Goal: Task Accomplishment & Management: Use online tool/utility

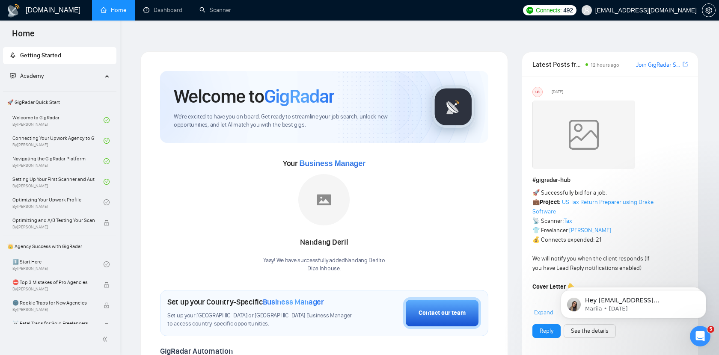
click at [291, 13] on ul "Home Dashboard Scanner" at bounding box center [303, 10] width 429 height 21
click at [268, 12] on ul "Home Dashboard Scanner" at bounding box center [303, 10] width 429 height 21
click at [226, 12] on link "Scanner" at bounding box center [216, 9] width 32 height 7
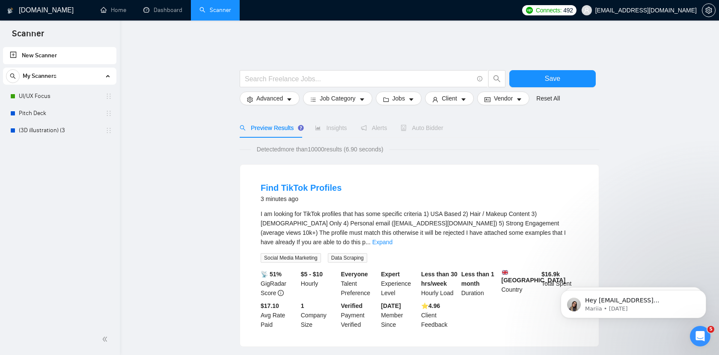
click at [61, 112] on link "Pitch Deck" at bounding box center [59, 113] width 81 height 17
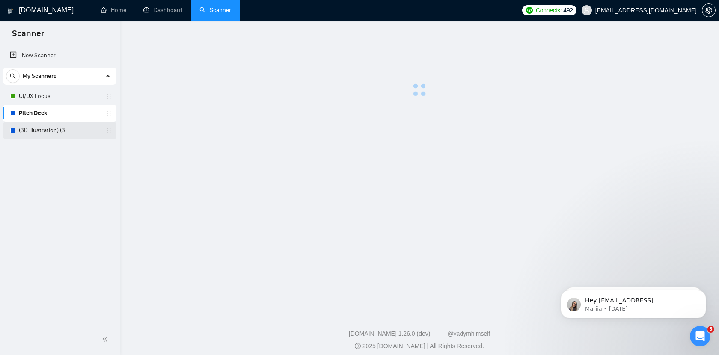
click at [54, 128] on link "(3D illustration) (3" at bounding box center [59, 130] width 81 height 17
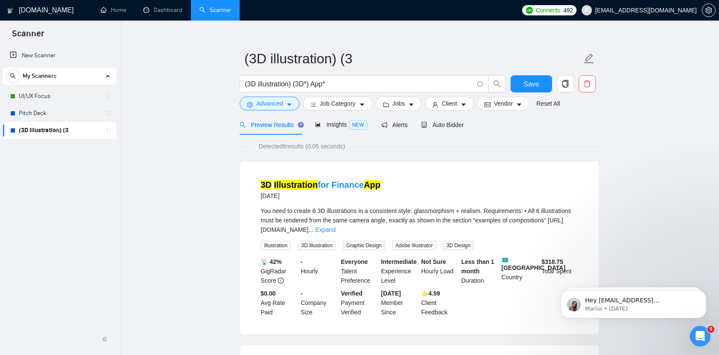
scroll to position [18, 0]
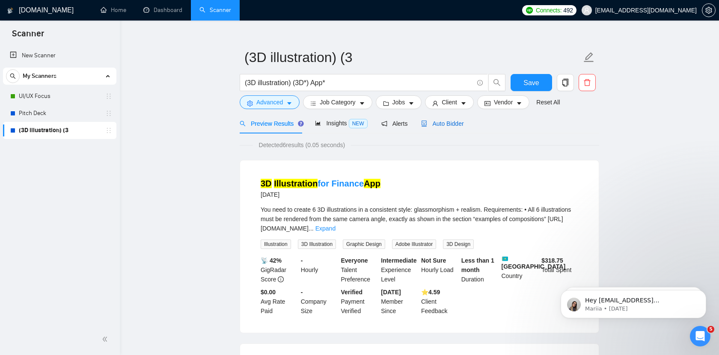
click at [437, 120] on span "Auto Bidder" at bounding box center [442, 123] width 42 height 7
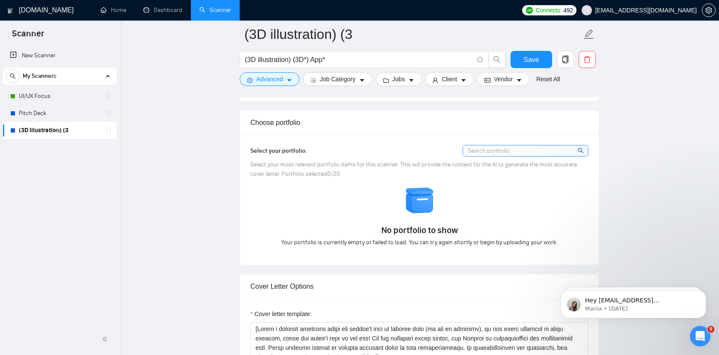
scroll to position [712, 0]
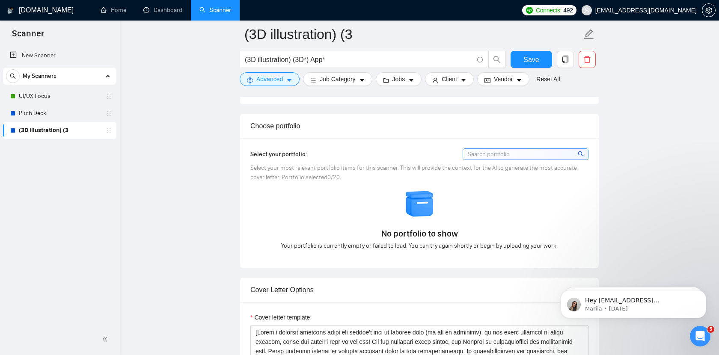
click at [366, 18] on ul "Home Dashboard Scanner" at bounding box center [303, 10] width 429 height 21
click at [344, 13] on ul "Home Dashboard Scanner" at bounding box center [303, 10] width 429 height 21
click at [352, 18] on ul "Home Dashboard Scanner" at bounding box center [303, 10] width 429 height 21
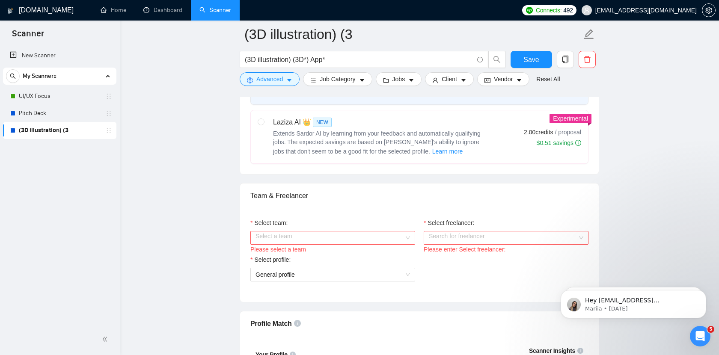
scroll to position [232, 0]
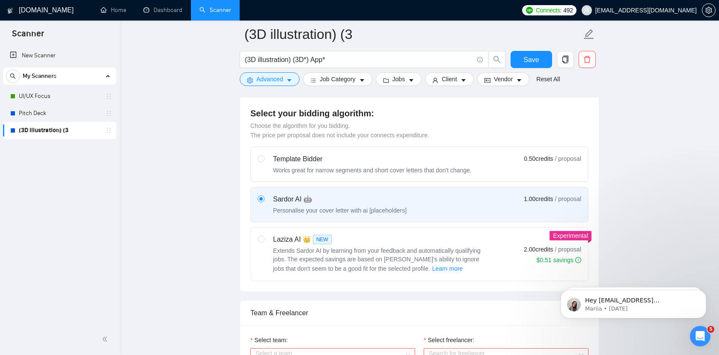
click at [64, 81] on div "My Scanners" at bounding box center [59, 76] width 107 height 17
click at [290, 16] on ul "Home Dashboard Scanner" at bounding box center [303, 10] width 429 height 21
click at [338, 6] on ul "Home Dashboard Scanner" at bounding box center [303, 10] width 429 height 21
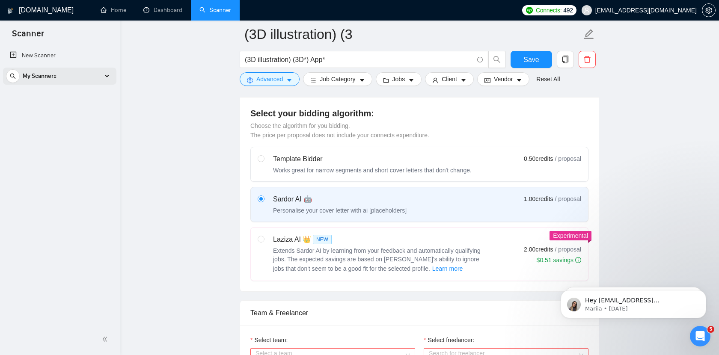
click at [83, 77] on div "My Scanners" at bounding box center [59, 76] width 107 height 17
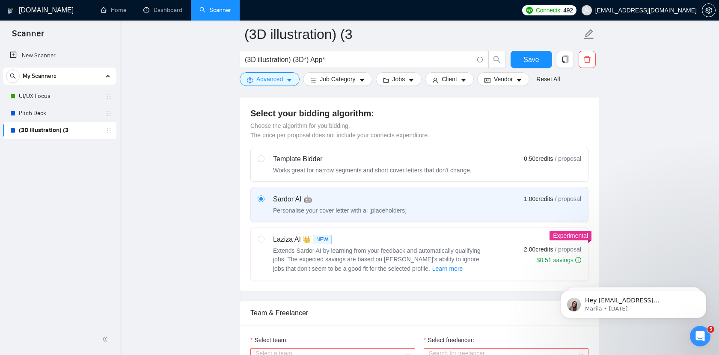
click at [316, 7] on ul "Home Dashboard Scanner" at bounding box center [303, 10] width 429 height 21
